Goal: Share content: Share content

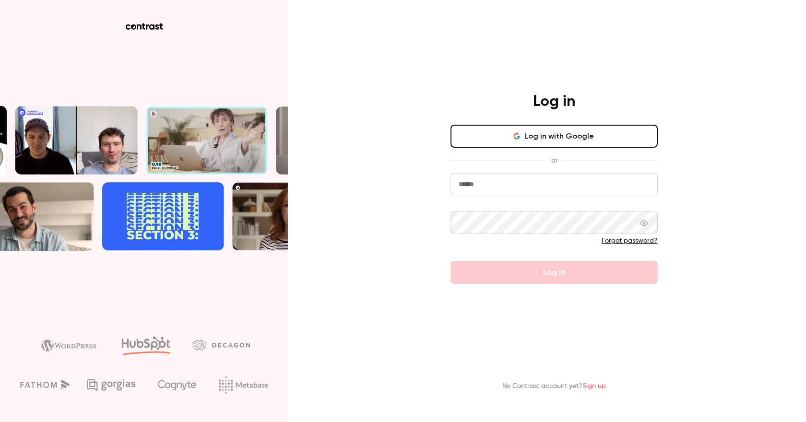
click at [575, 273] on form "Forgot password? Log in" at bounding box center [554, 228] width 207 height 111
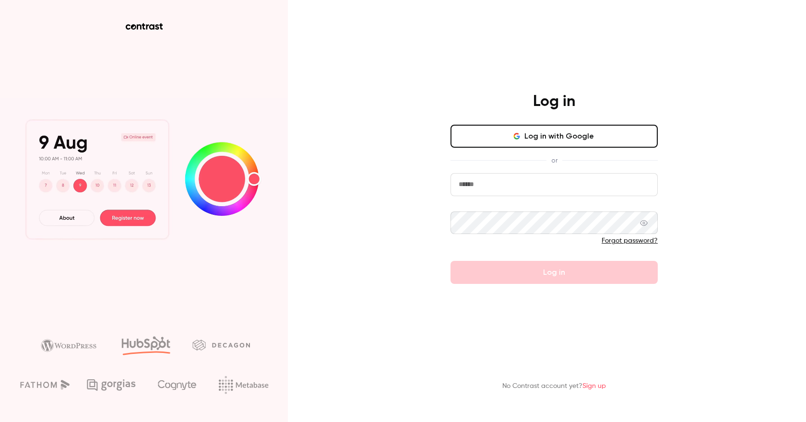
click at [491, 189] on input "email" at bounding box center [554, 184] width 207 height 23
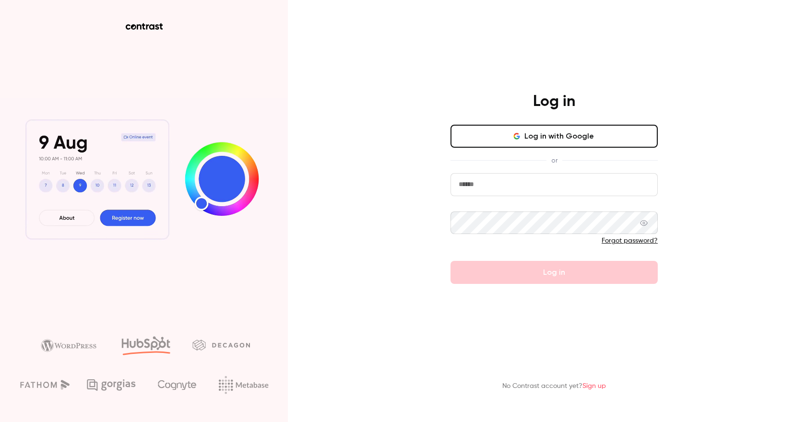
type input "**********"
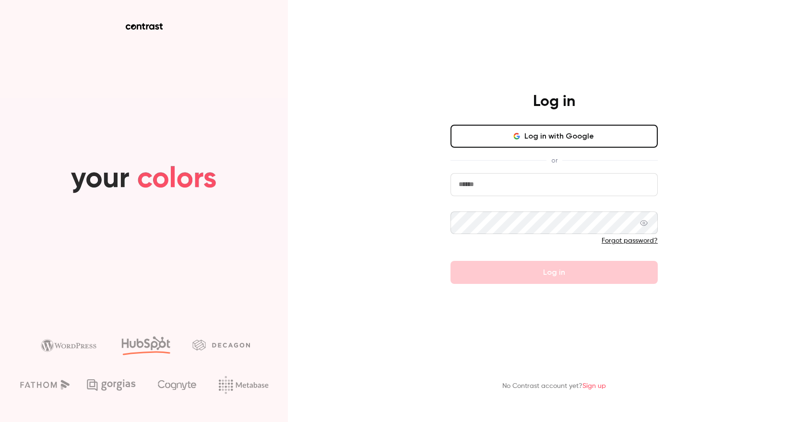
click at [485, 182] on input "email" at bounding box center [554, 184] width 207 height 23
type input "**********"
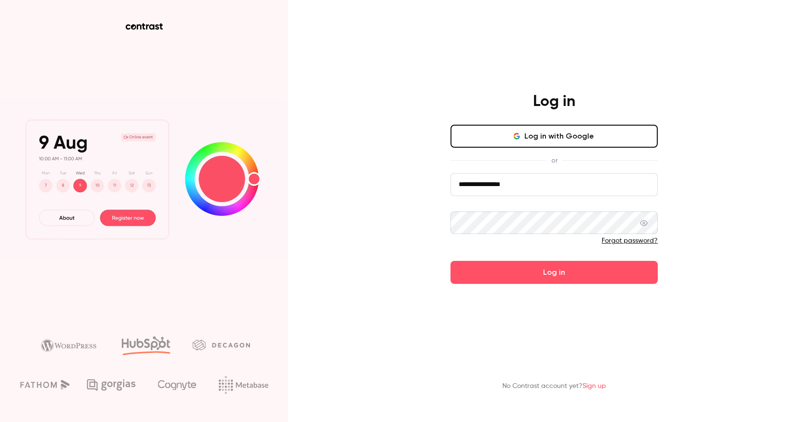
click at [451, 261] on button "Log in" at bounding box center [554, 272] width 207 height 23
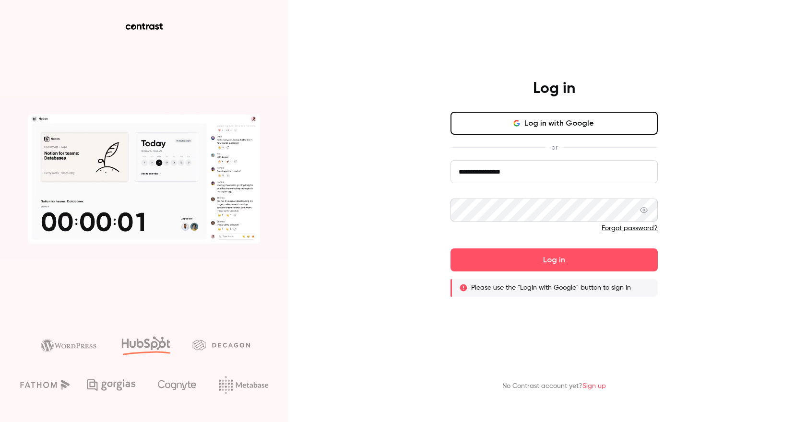
click at [632, 228] on link "Forgot password?" at bounding box center [630, 228] width 56 height 7
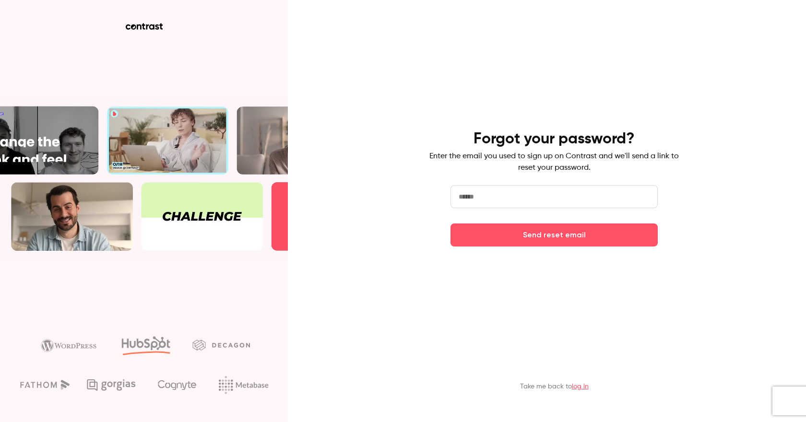
click at [529, 196] on input "email" at bounding box center [554, 196] width 207 height 23
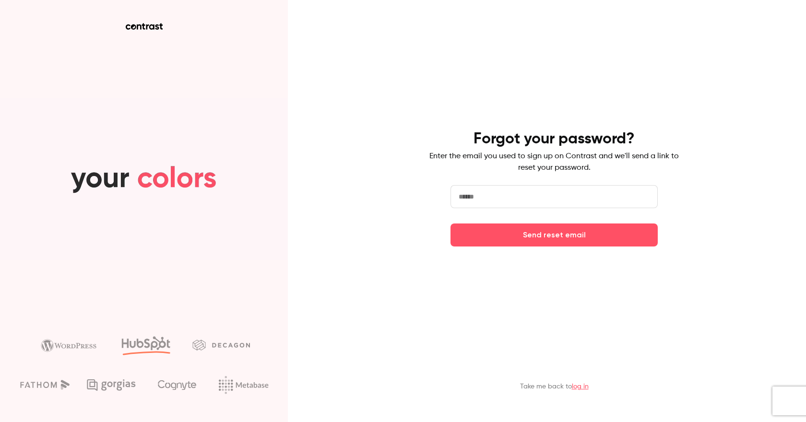
type input "**********"
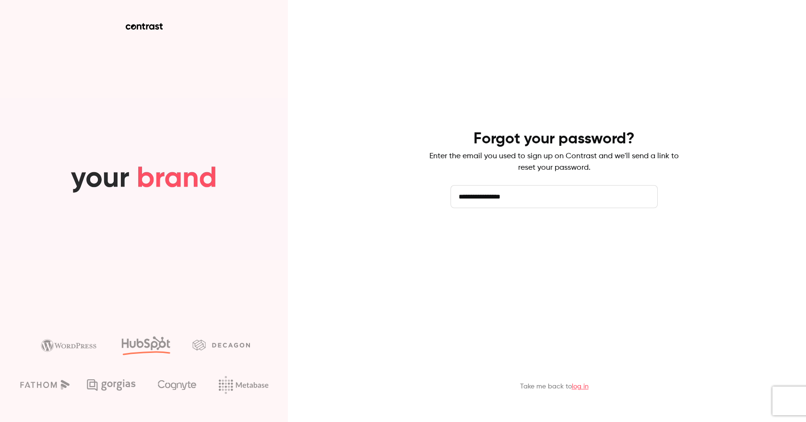
click at [547, 239] on button "Send reset email" at bounding box center [554, 235] width 207 height 23
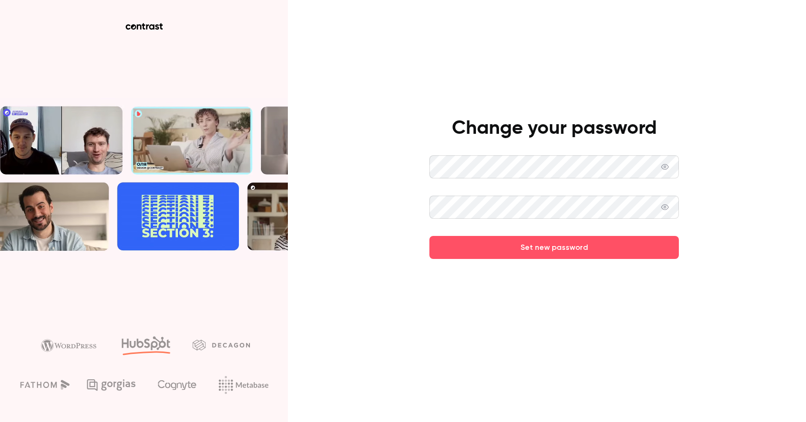
click at [430, 236] on button "Set new password" at bounding box center [555, 247] width 250 height 23
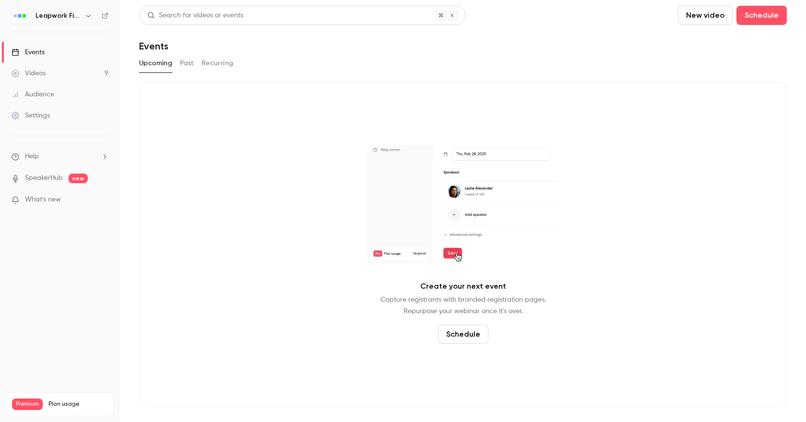
click at [89, 17] on icon "button" at bounding box center [88, 16] width 8 height 8
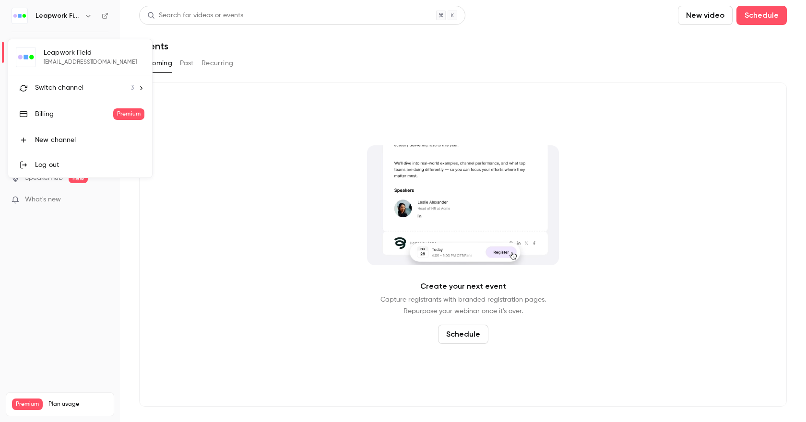
click at [78, 85] on span "Switch channel" at bounding box center [59, 88] width 48 height 10
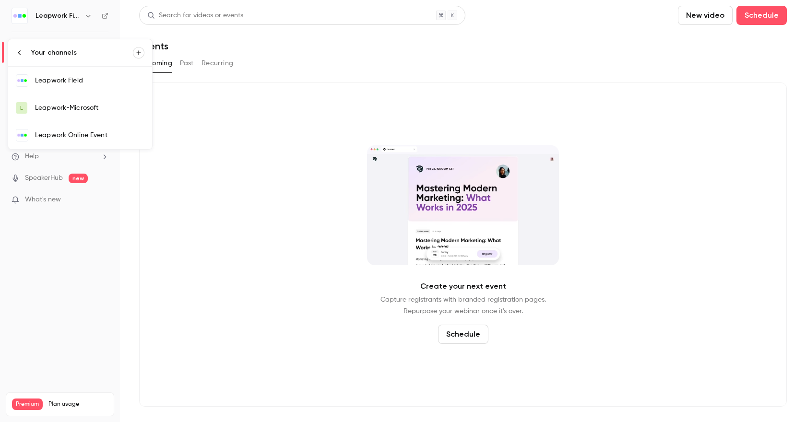
click at [272, 108] on div at bounding box center [403, 211] width 806 height 422
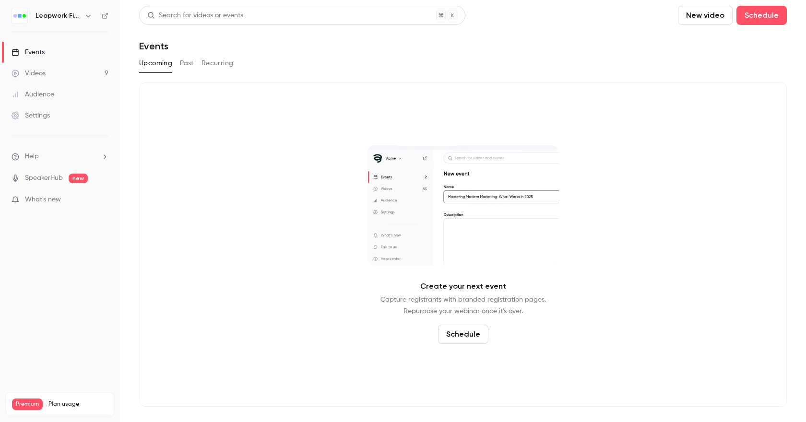
click at [187, 66] on button "Past" at bounding box center [187, 63] width 14 height 15
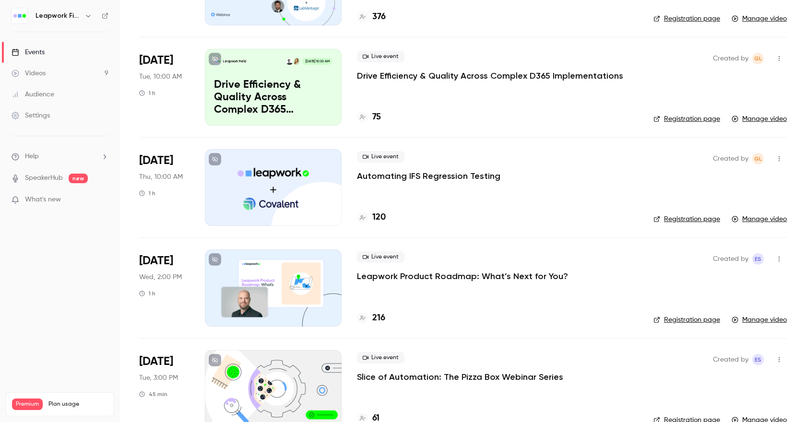
scroll to position [238, 0]
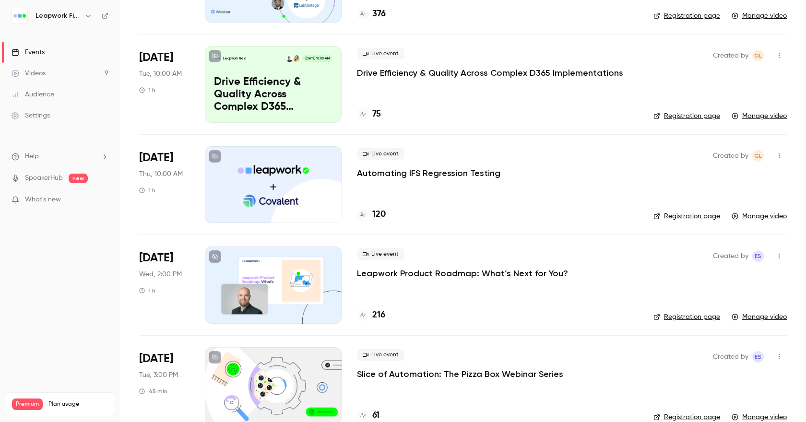
click at [287, 176] on div at bounding box center [273, 184] width 137 height 77
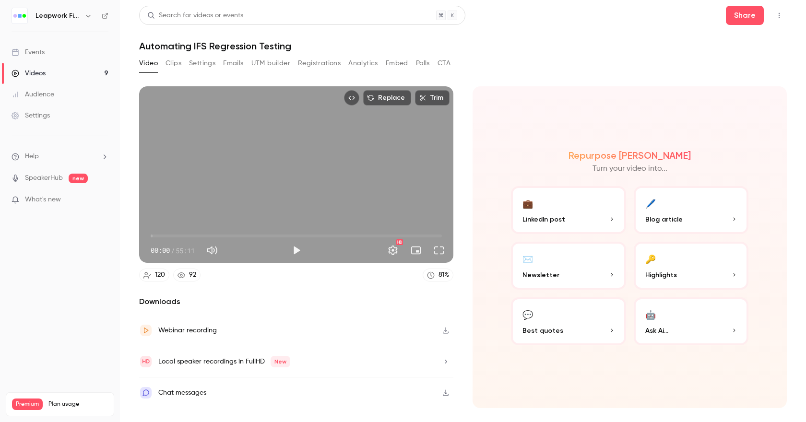
click at [232, 331] on div "Webinar recording" at bounding box center [296, 330] width 314 height 31
click at [742, 18] on button "Share" at bounding box center [745, 15] width 38 height 19
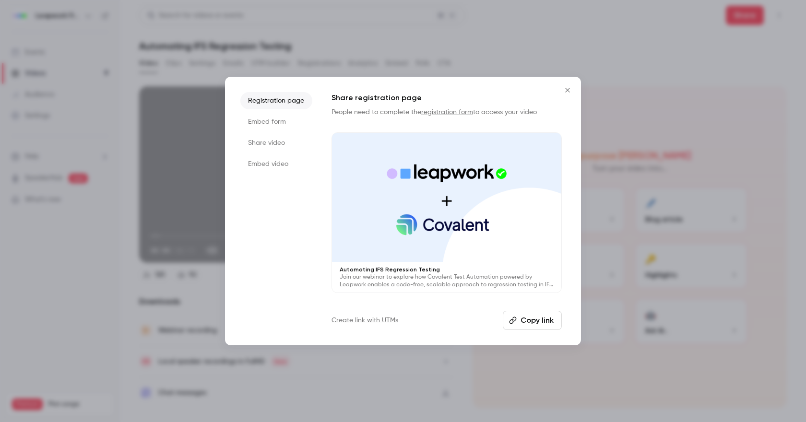
click at [269, 142] on li "Share video" at bounding box center [276, 142] width 72 height 17
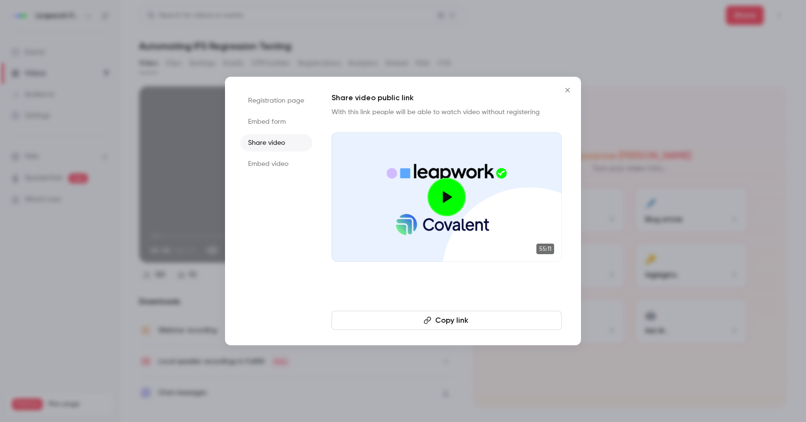
click at [461, 322] on button "Copy link" at bounding box center [447, 320] width 230 height 19
drag, startPoint x: 176, startPoint y: 28, endPoint x: 175, endPoint y: 0, distance: 27.9
click at [176, 27] on div at bounding box center [403, 211] width 806 height 422
